Goal: Navigation & Orientation: Find specific page/section

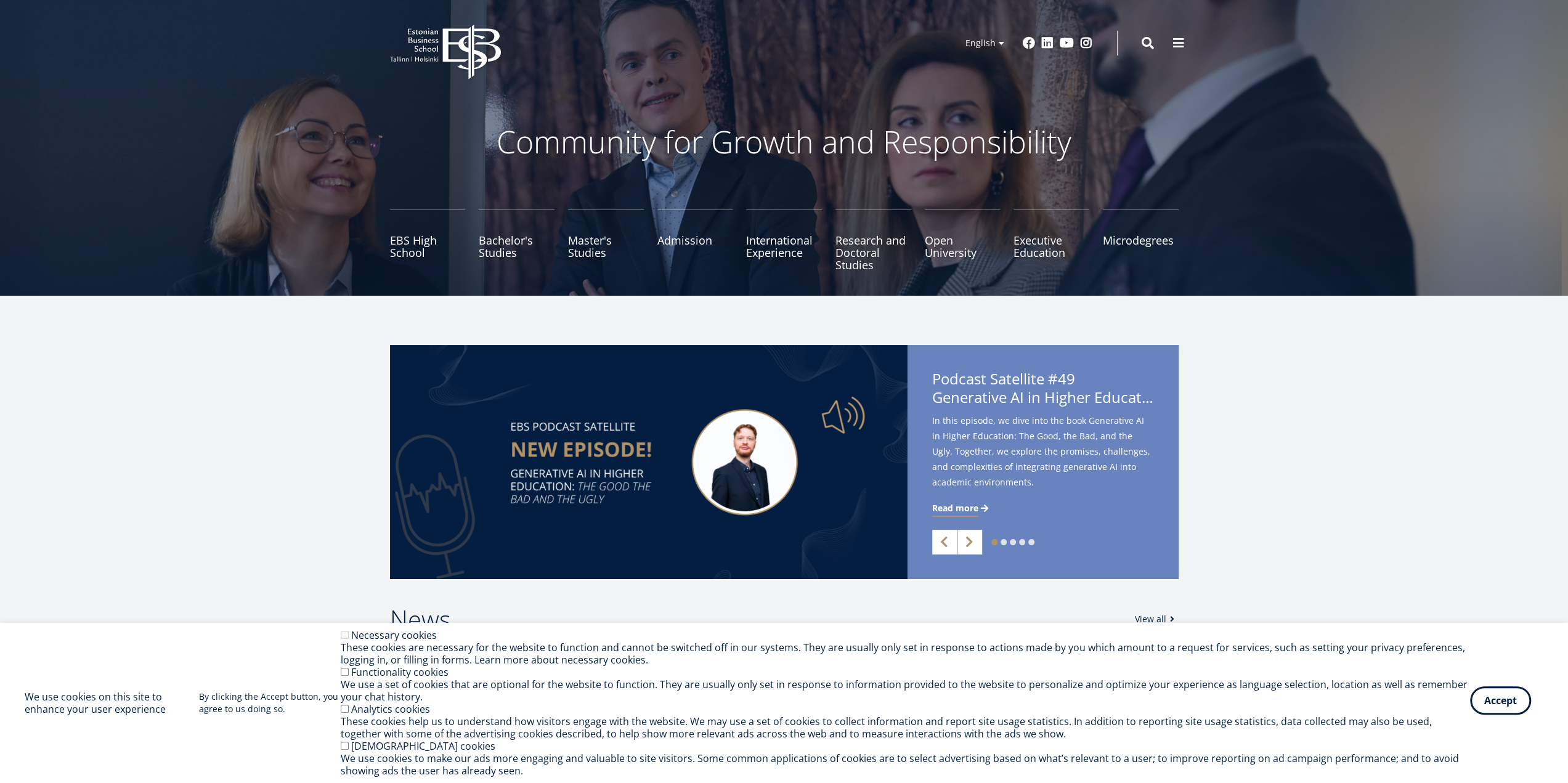
click at [1503, 705] on button "Accept" at bounding box center [1501, 700] width 61 height 28
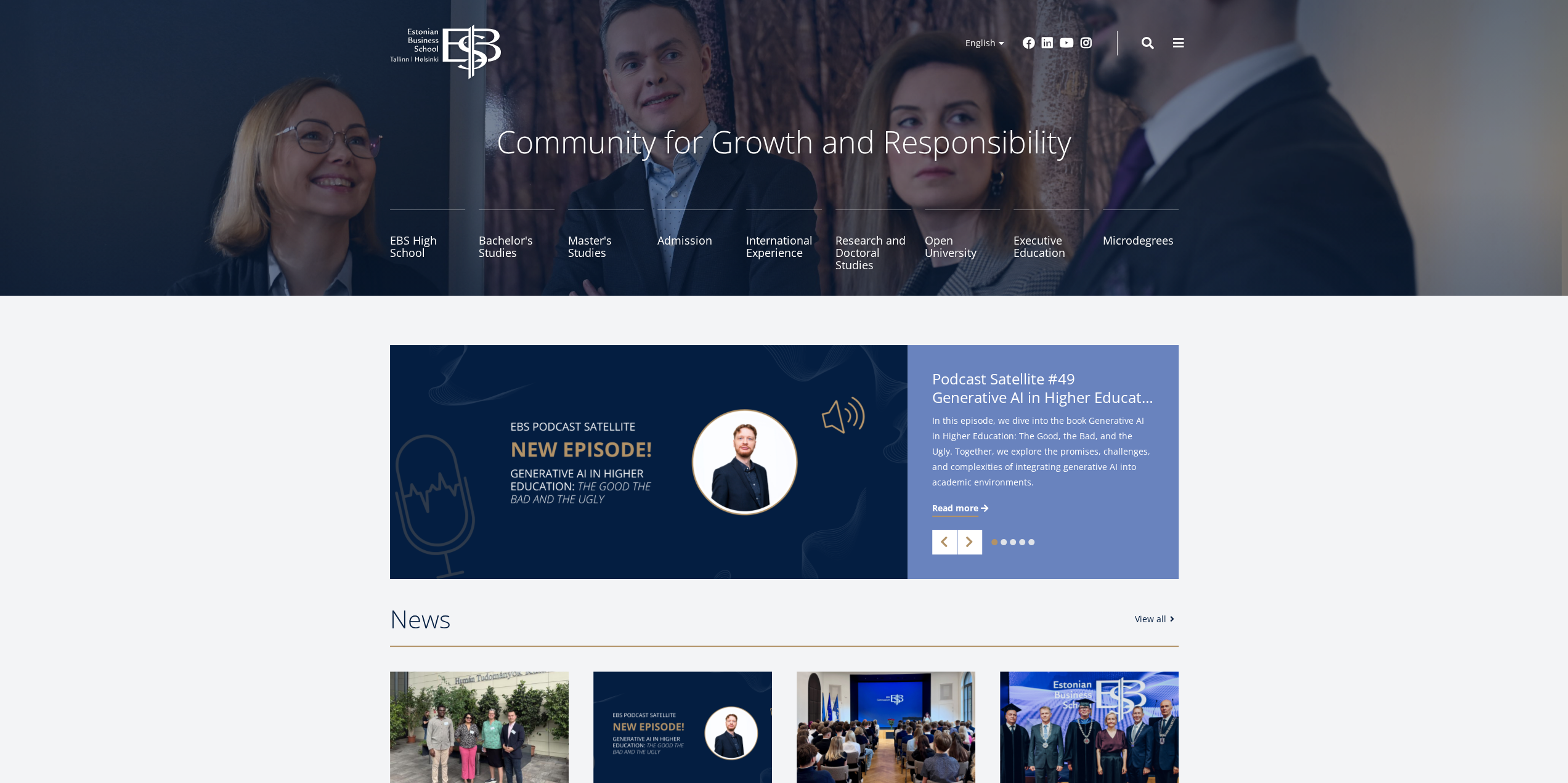
drag, startPoint x: 332, startPoint y: 448, endPoint x: 295, endPoint y: 69, distance: 380.8
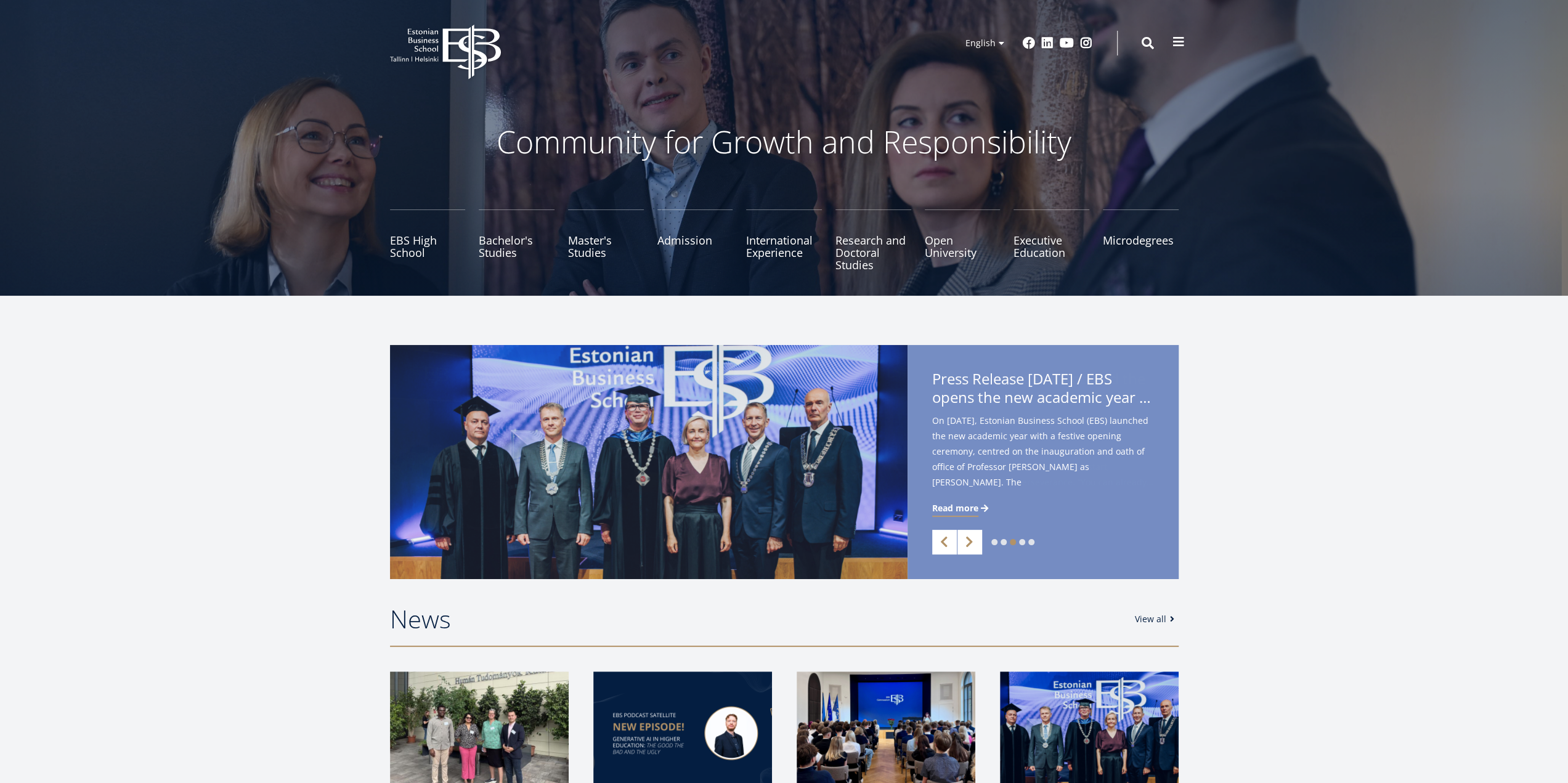
click at [1188, 40] on button at bounding box center [1179, 42] width 25 height 25
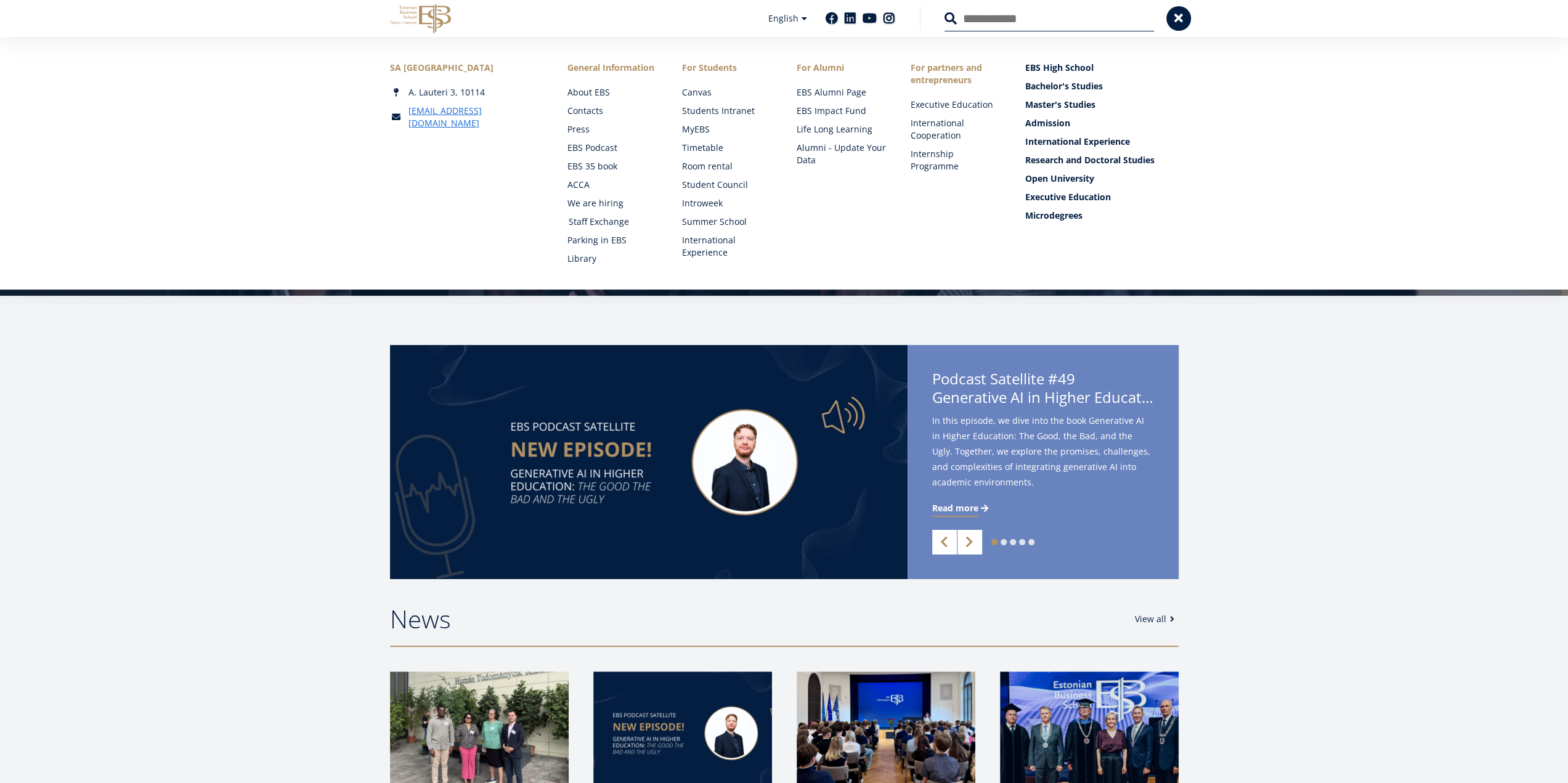
click at [621, 219] on link "Staff Exchange" at bounding box center [614, 221] width 90 height 12
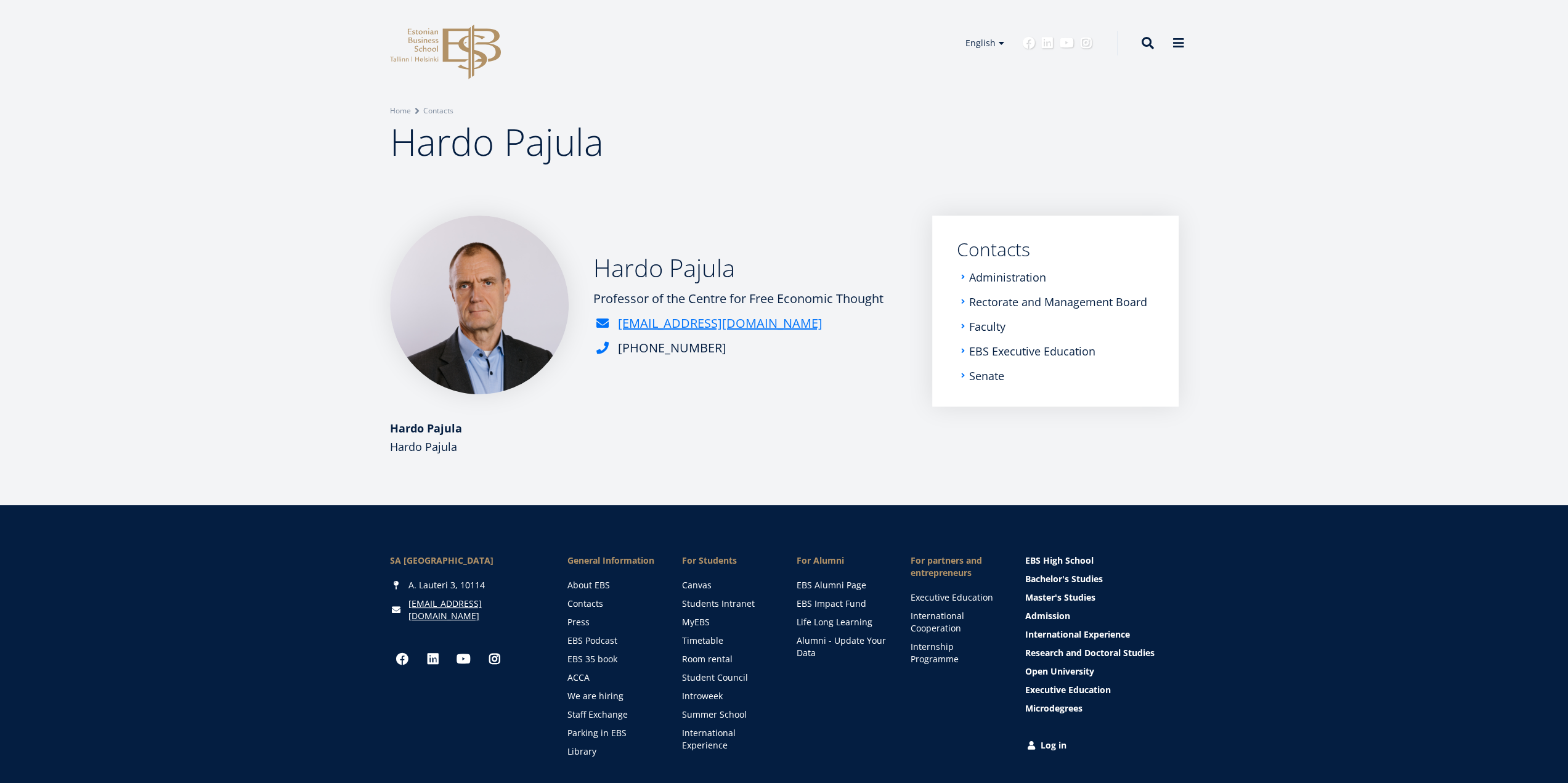
click at [240, 321] on article "Hardo Pajula Professor of the Centre for Free Economic Thought hardo.pajula@ebs…" at bounding box center [784, 360] width 1568 height 289
click at [397, 116] on link "Home" at bounding box center [400, 111] width 21 height 12
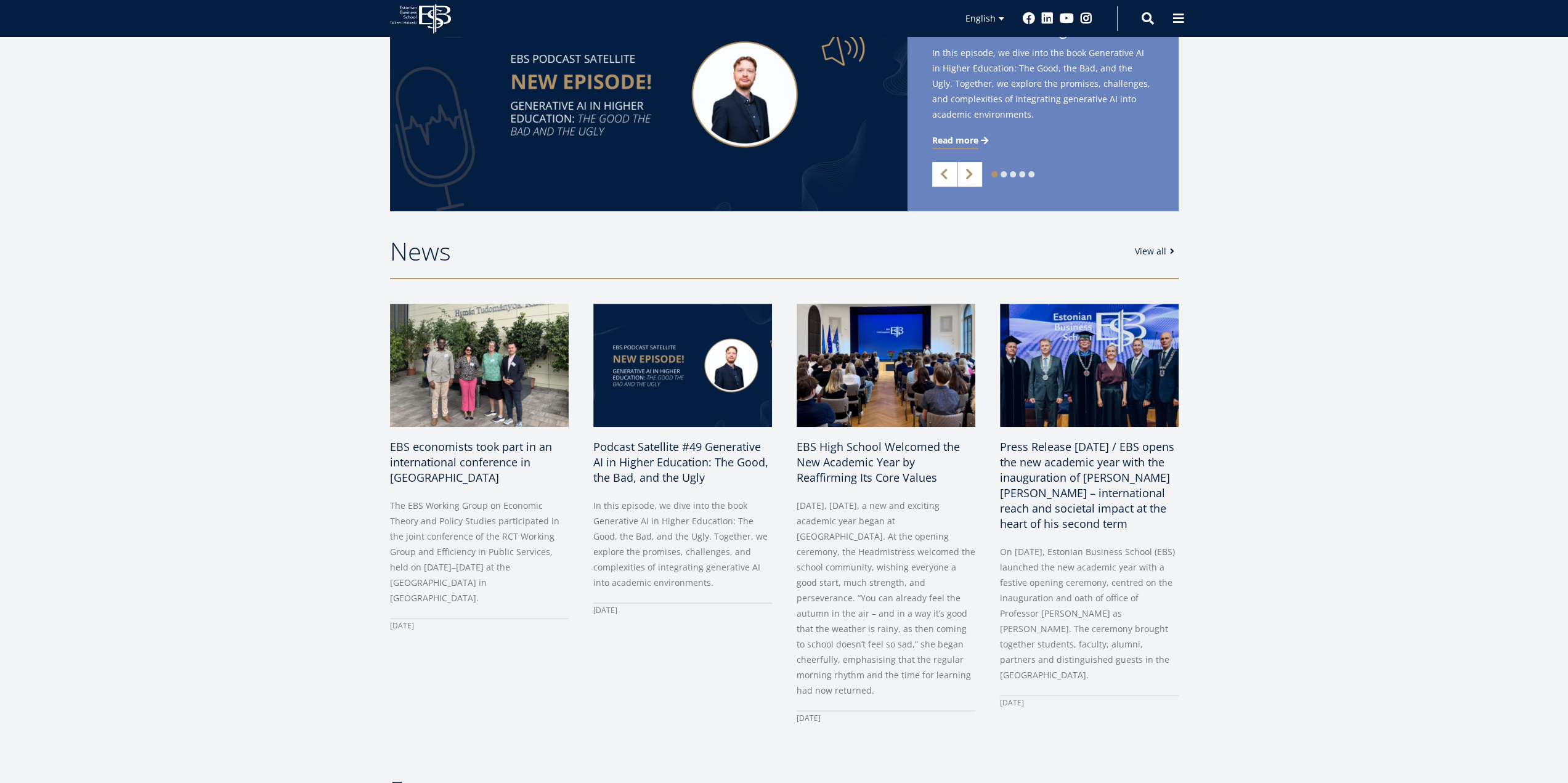
scroll to position [431, 0]
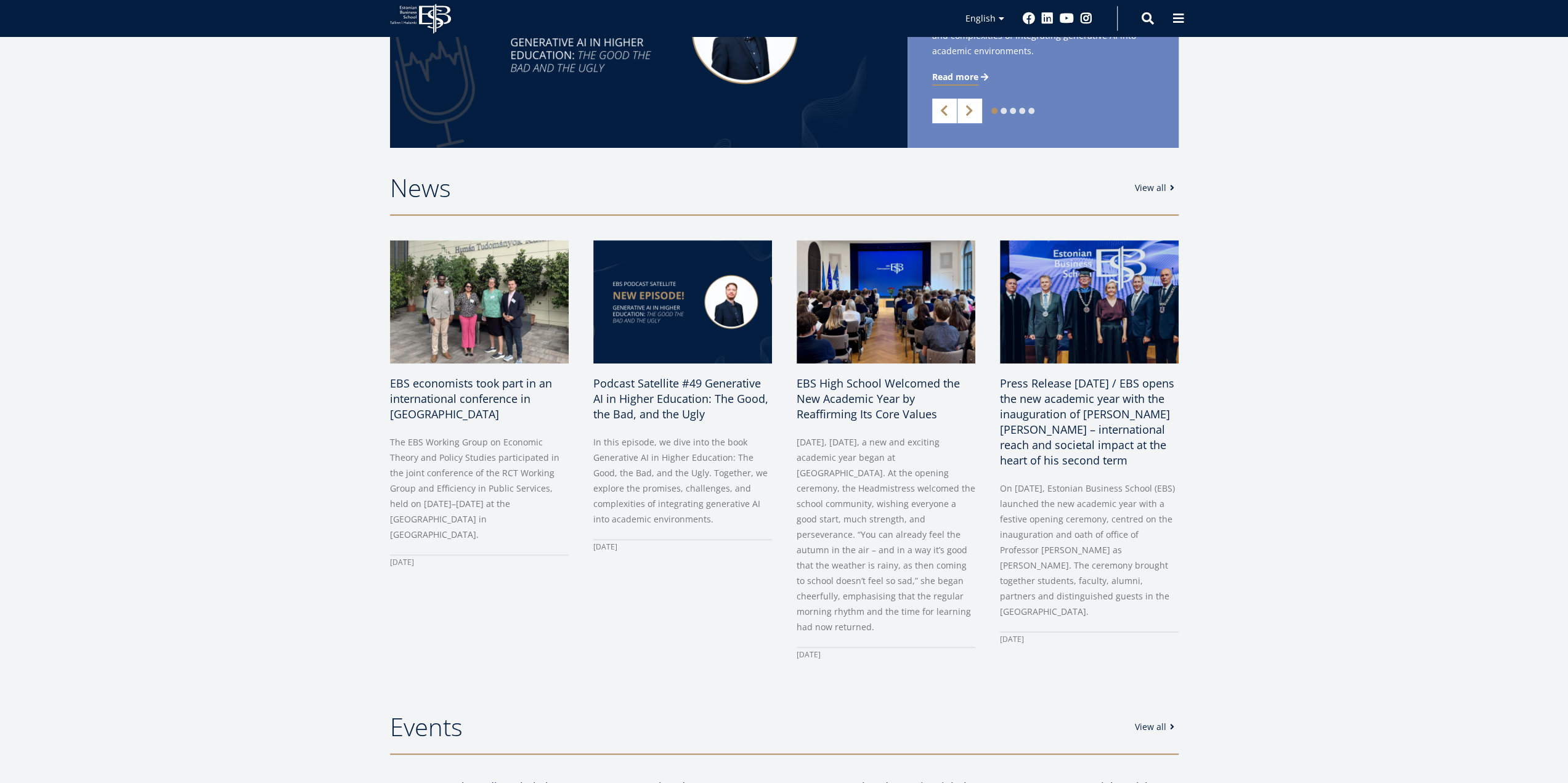
drag, startPoint x: 384, startPoint y: 333, endPoint x: 380, endPoint y: 470, distance: 137.1
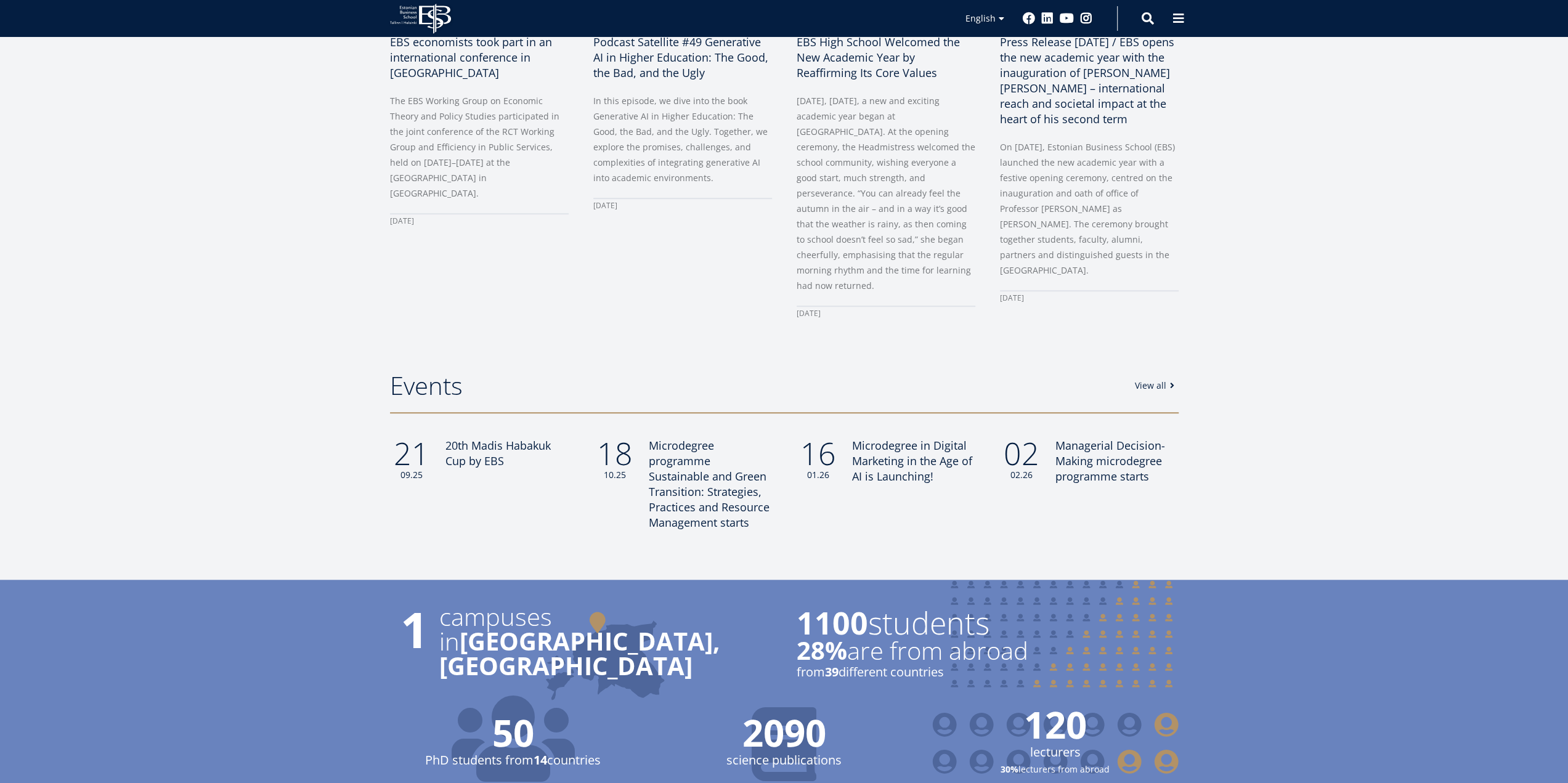
drag, startPoint x: 282, startPoint y: 275, endPoint x: 330, endPoint y: 434, distance: 166.1
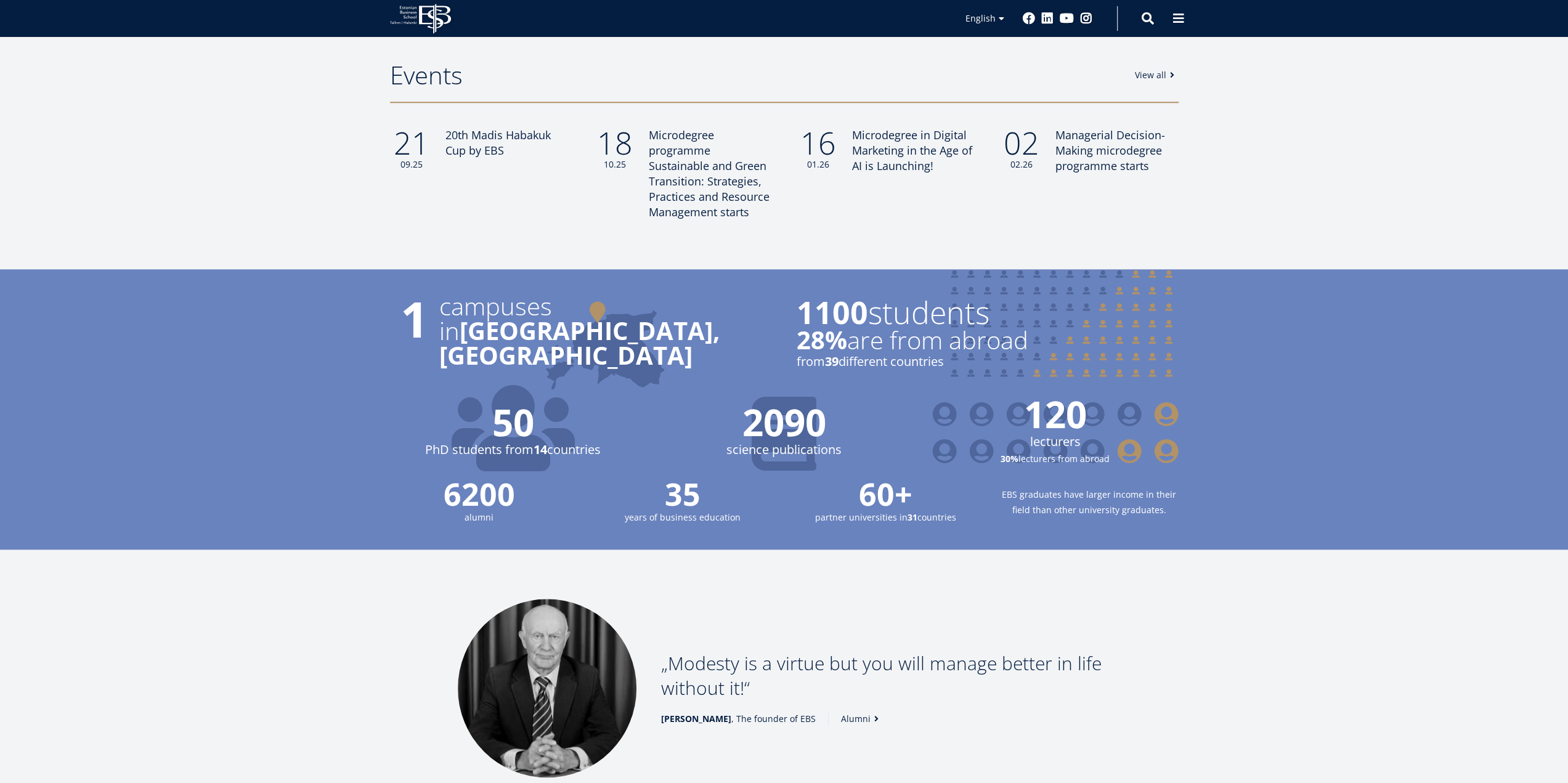
scroll to position [1037, 0]
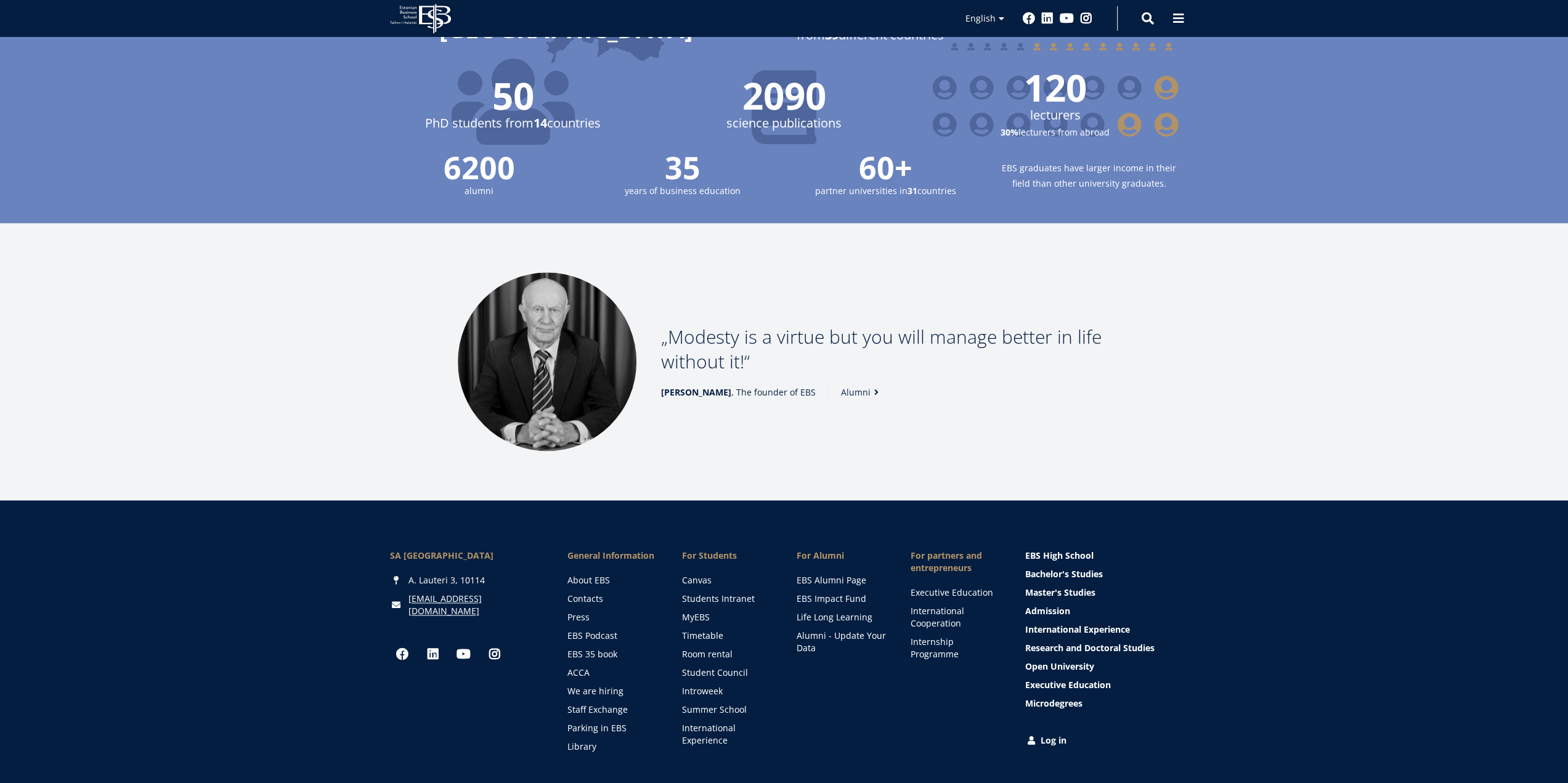
drag, startPoint x: 293, startPoint y: 349, endPoint x: 301, endPoint y: 447, distance: 98.3
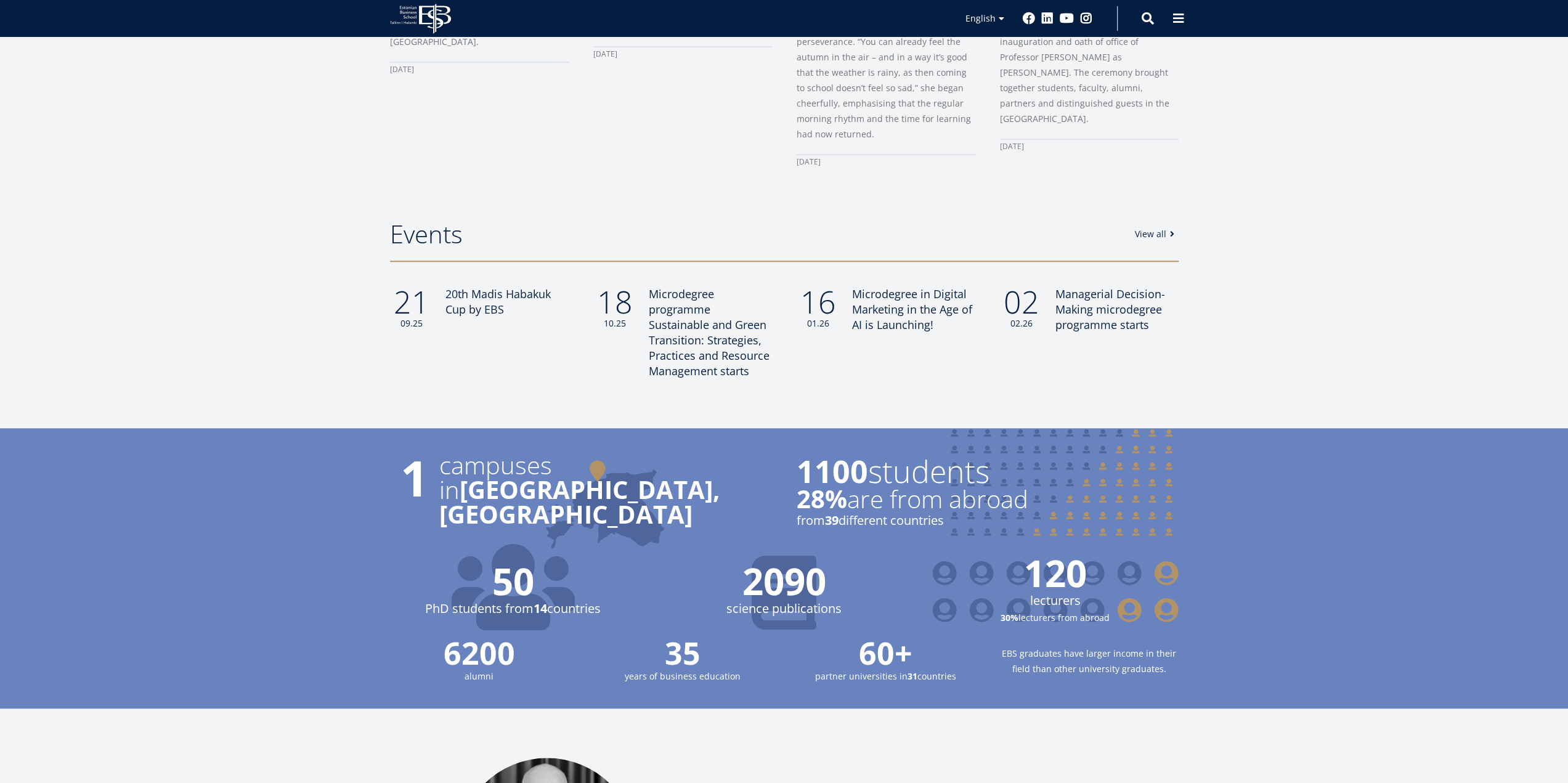
scroll to position [0, 0]
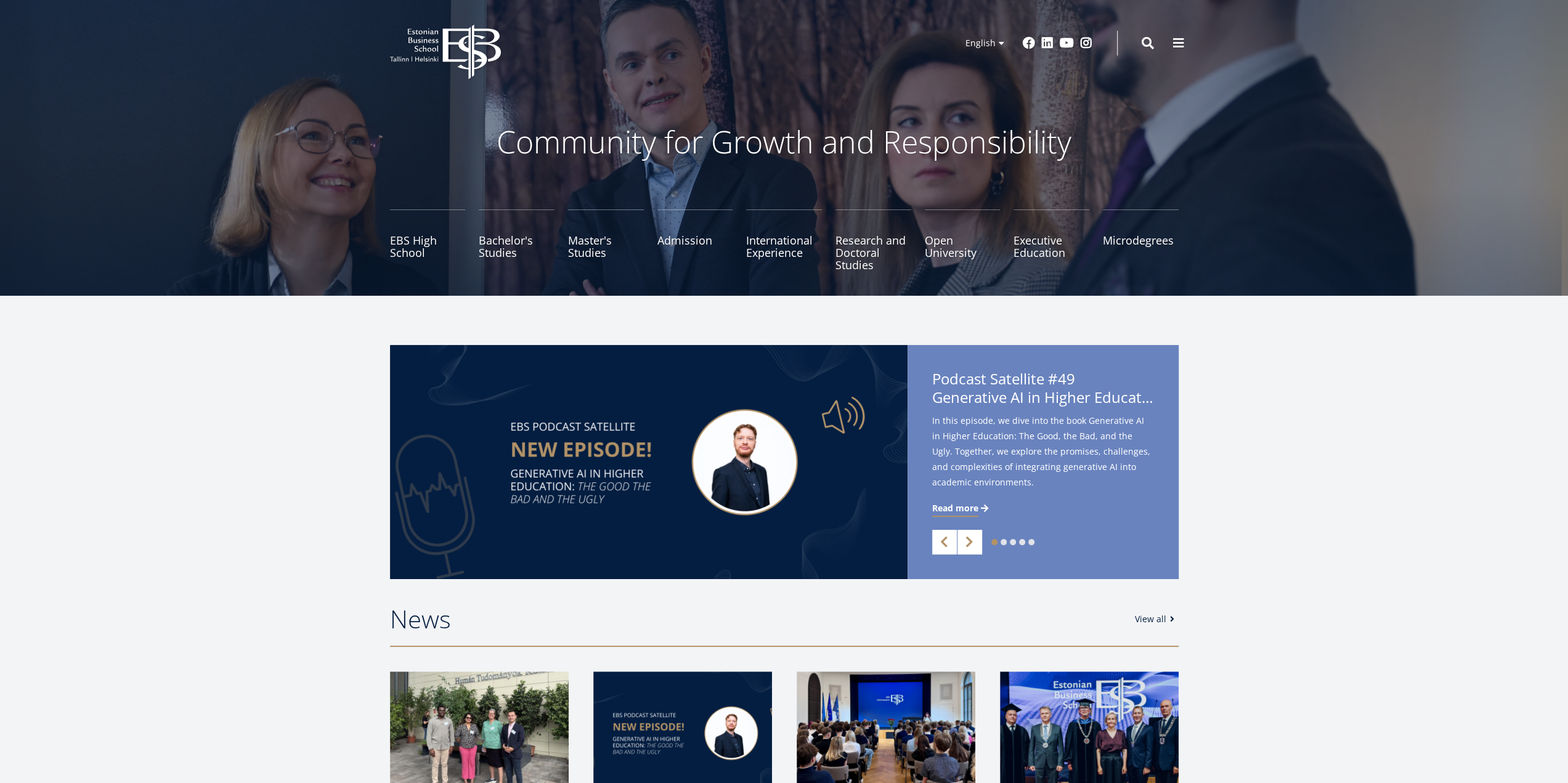
drag, startPoint x: 294, startPoint y: 324, endPoint x: 292, endPoint y: 54, distance: 270.0
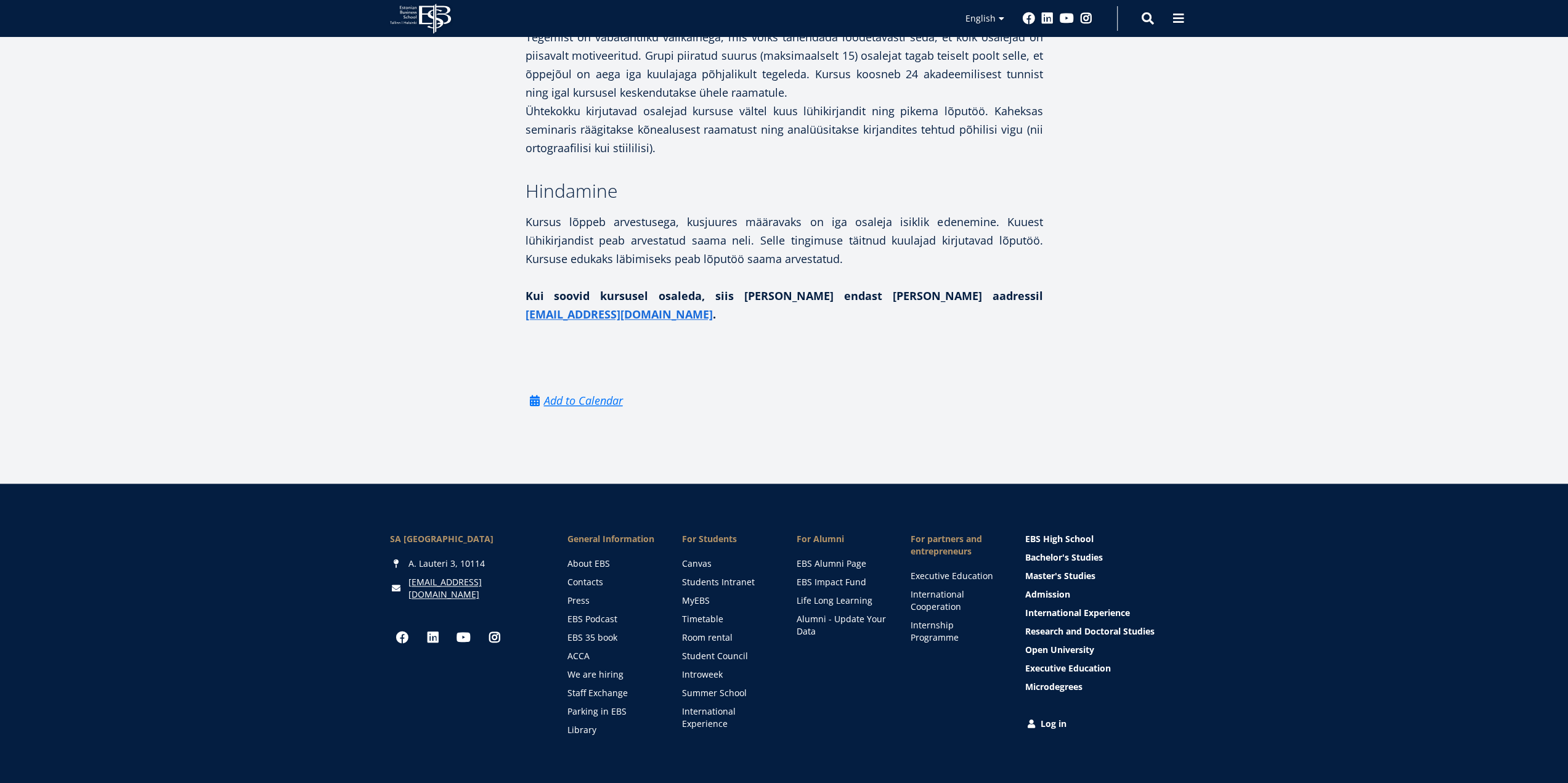
scroll to position [1126, 0]
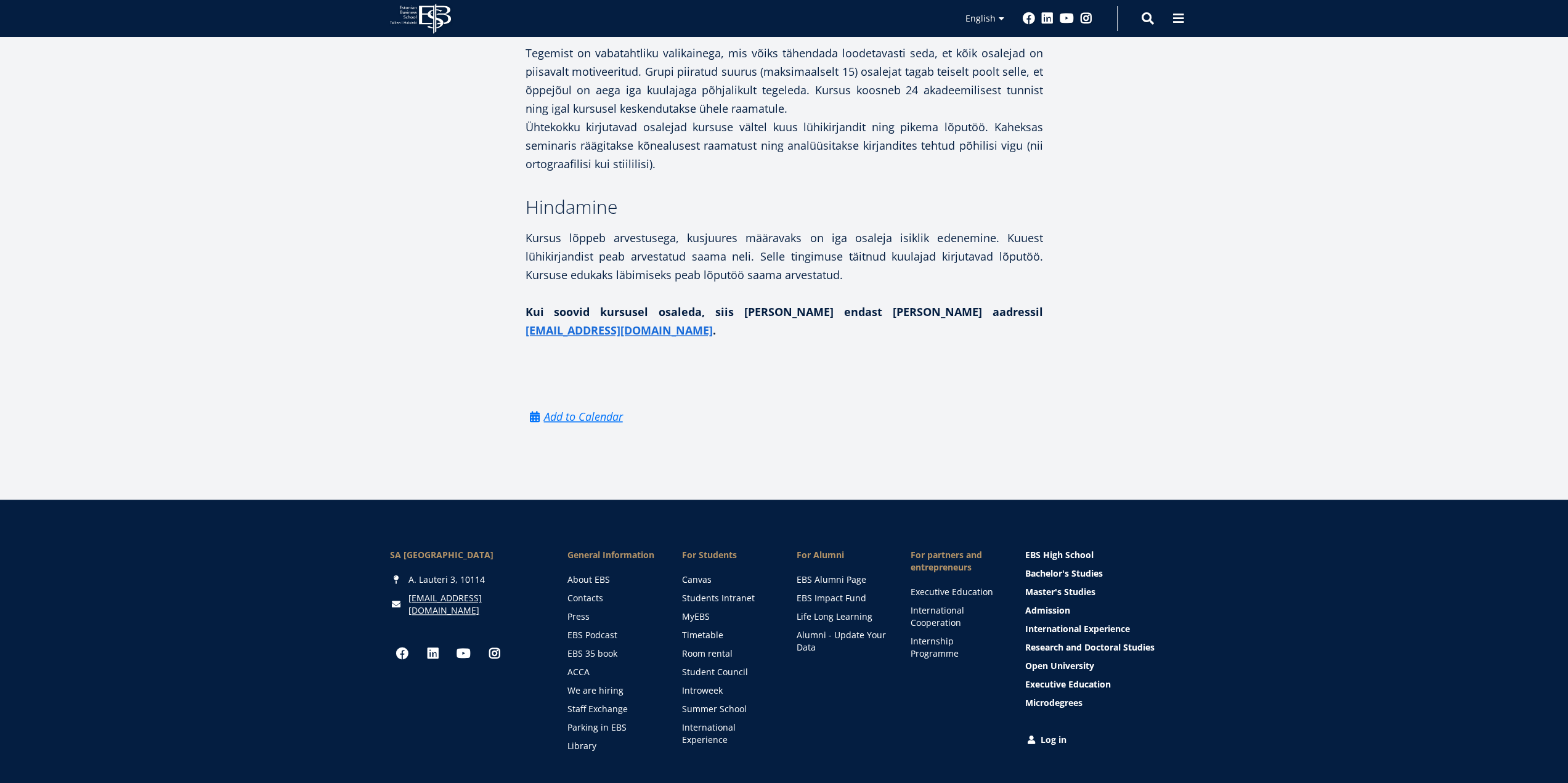
drag, startPoint x: 277, startPoint y: 426, endPoint x: 283, endPoint y: 408, distance: 19.0
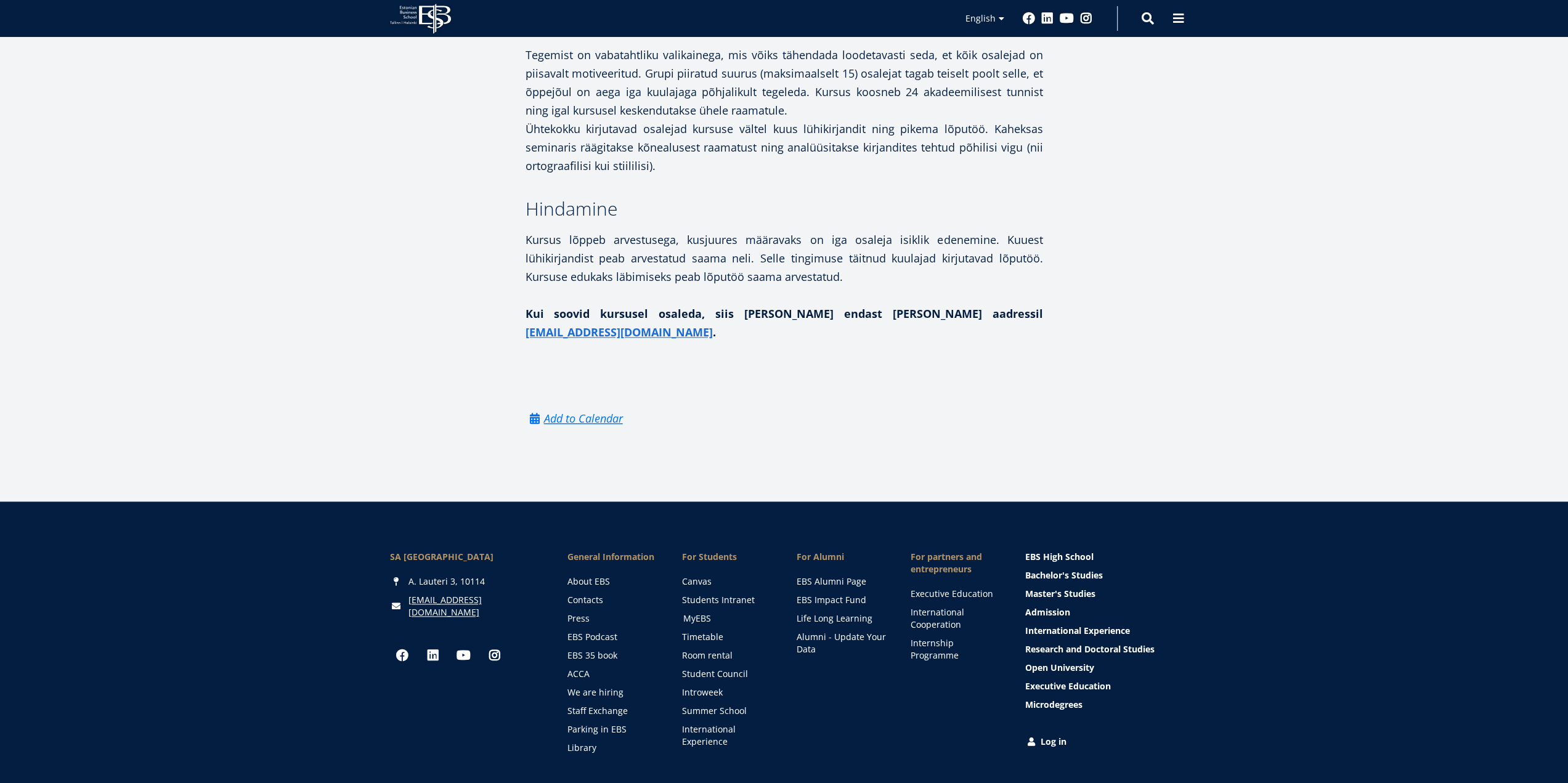
click at [696, 612] on link "MyEBS" at bounding box center [728, 618] width 90 height 12
